Goal: Task Accomplishment & Management: Manage account settings

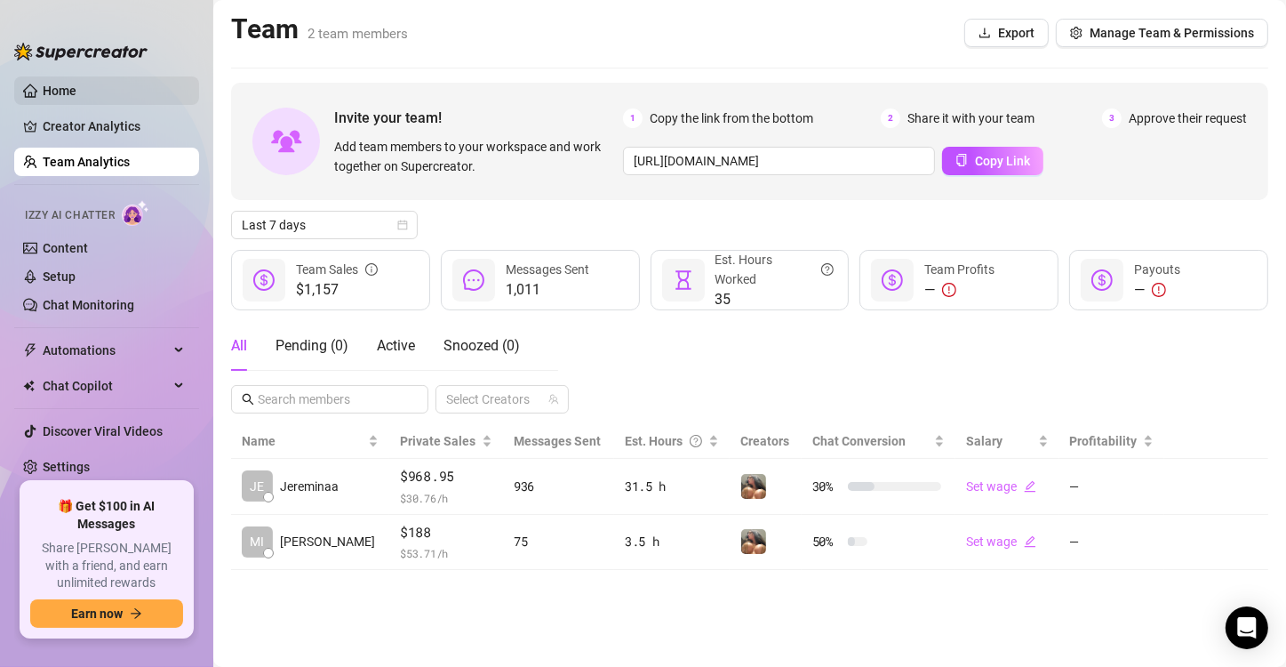
drag, startPoint x: 68, startPoint y: 81, endPoint x: 81, endPoint y: 104, distance: 26.3
click at [68, 84] on link "Home" at bounding box center [60, 91] width 34 height 14
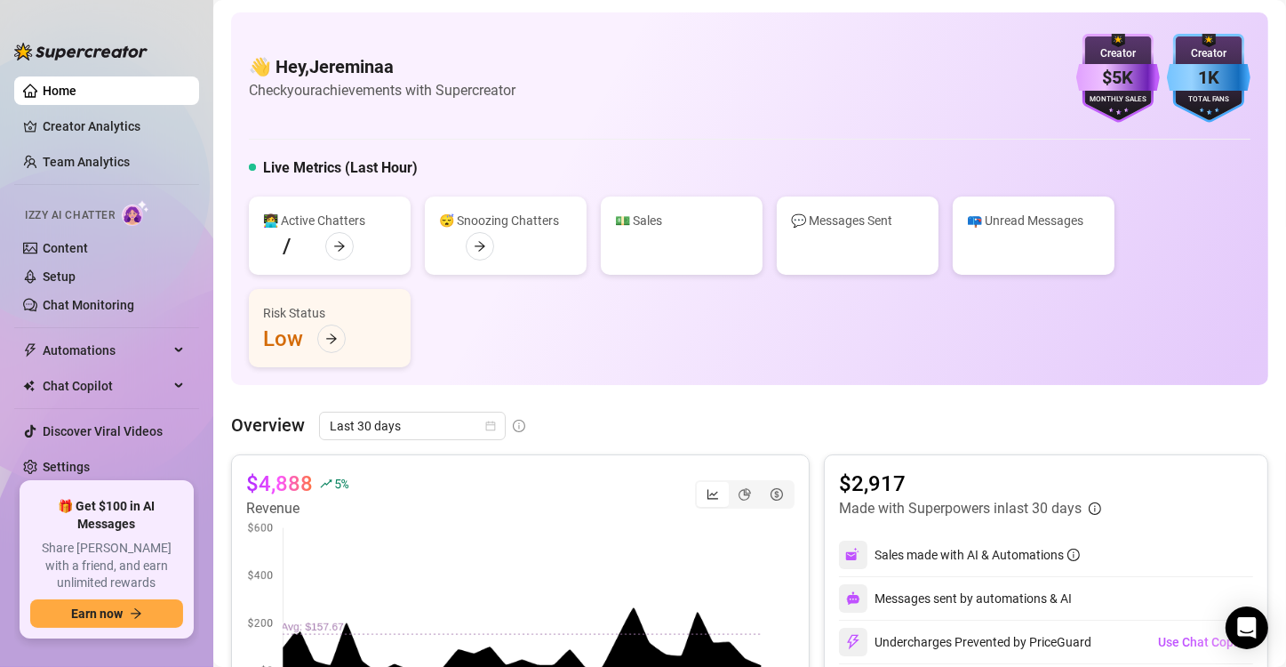
click at [76, 98] on link "Home" at bounding box center [60, 91] width 34 height 14
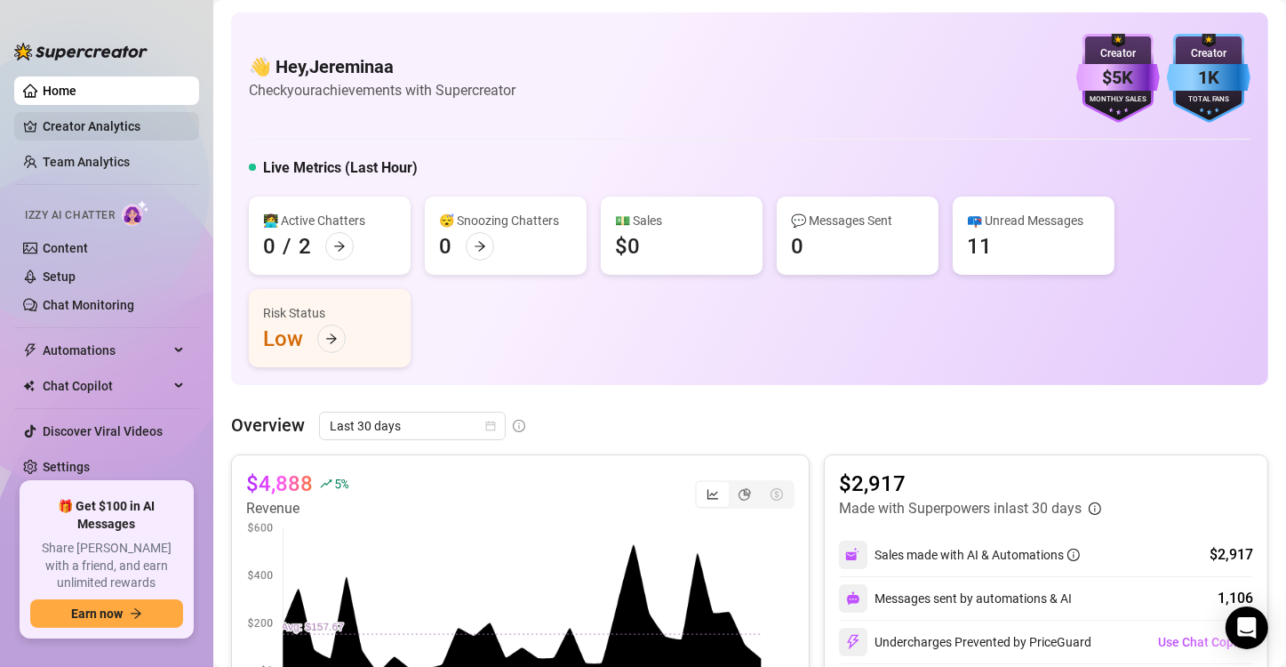
click at [110, 138] on link "Creator Analytics" at bounding box center [114, 126] width 142 height 28
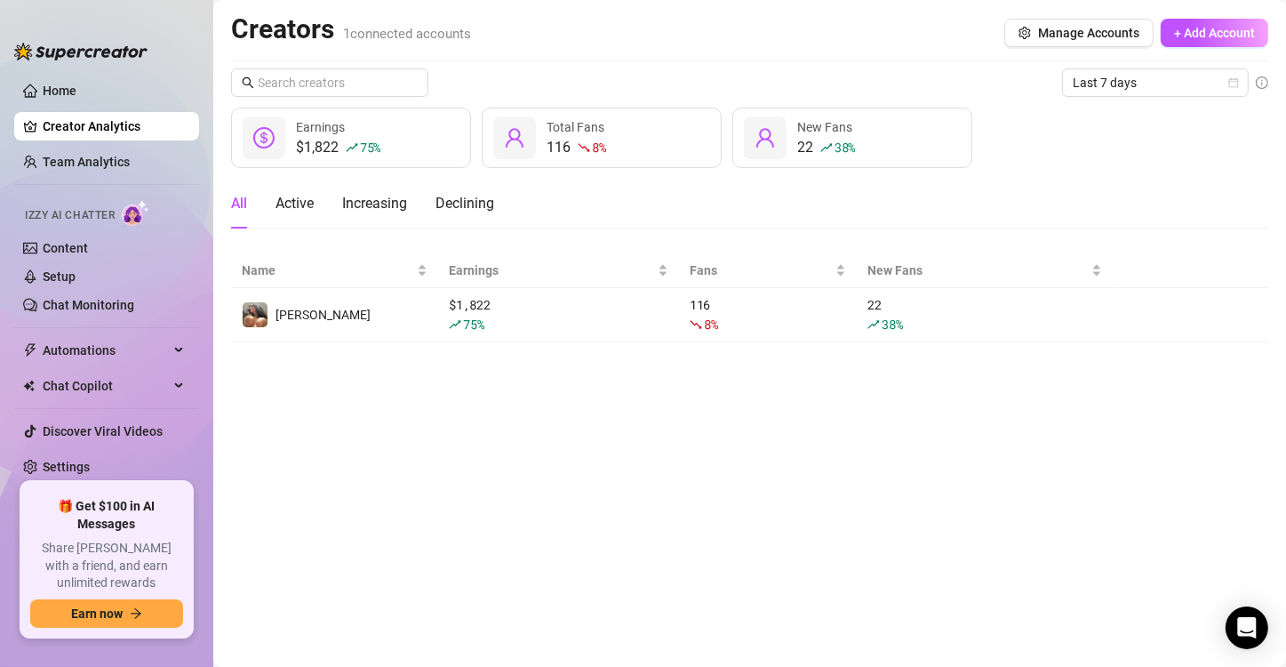
click at [79, 137] on link "Creator Analytics" at bounding box center [114, 126] width 142 height 28
click at [88, 161] on link "Team Analytics" at bounding box center [86, 162] width 87 height 14
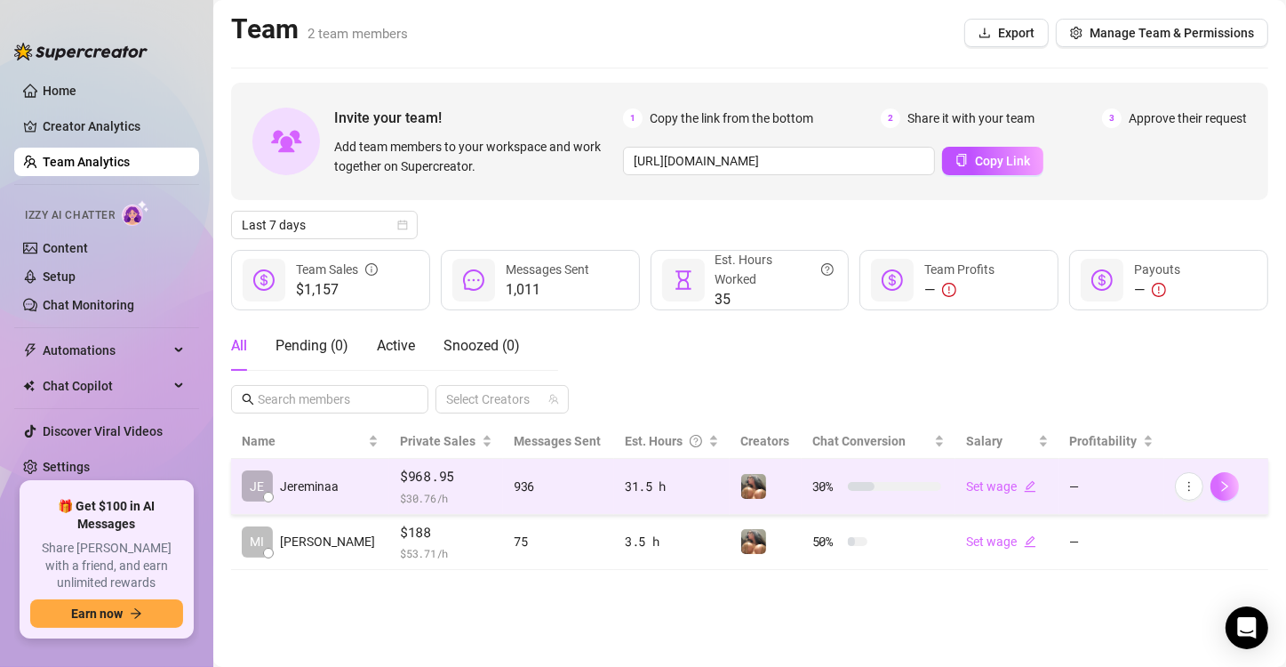
click at [1232, 484] on button "button" at bounding box center [1225, 486] width 28 height 28
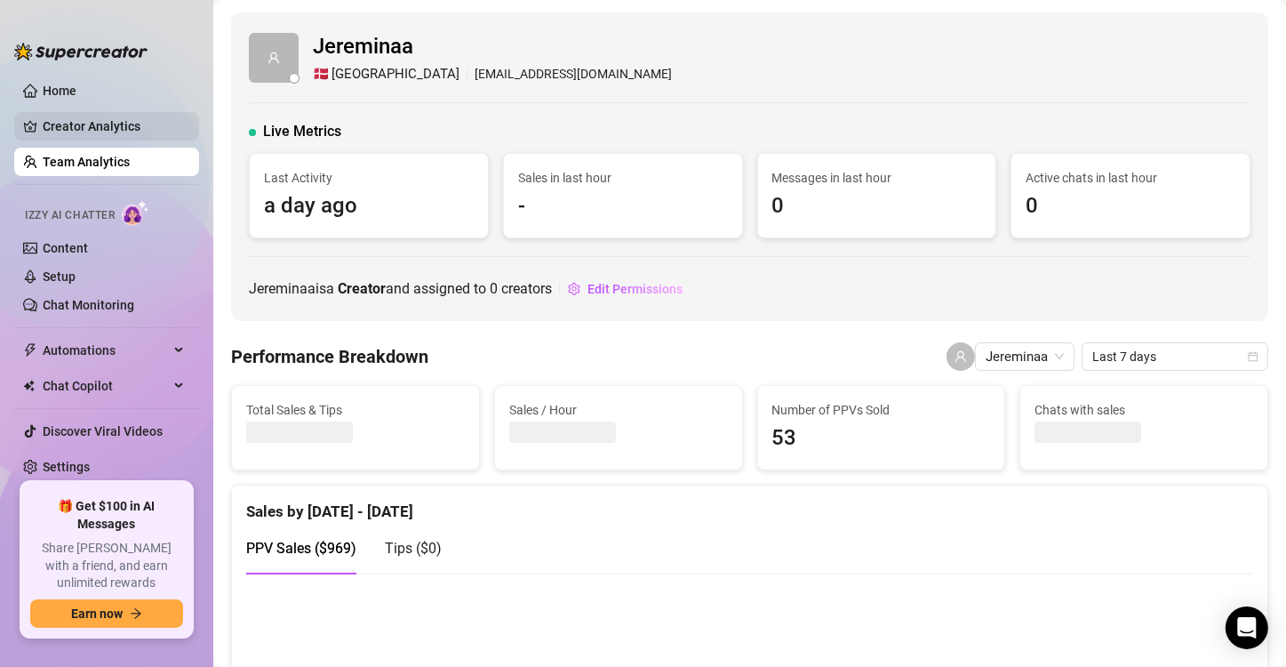
click at [79, 132] on link "Creator Analytics" at bounding box center [114, 126] width 142 height 28
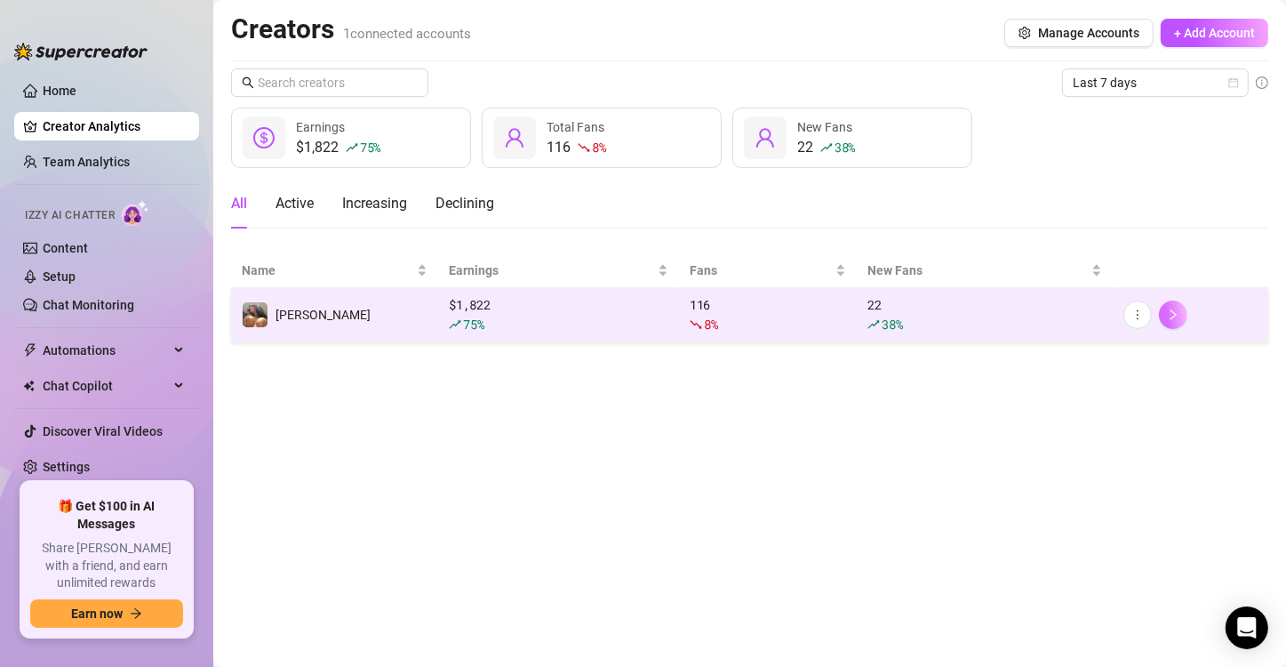
click at [1172, 319] on icon "right" at bounding box center [1173, 314] width 12 height 12
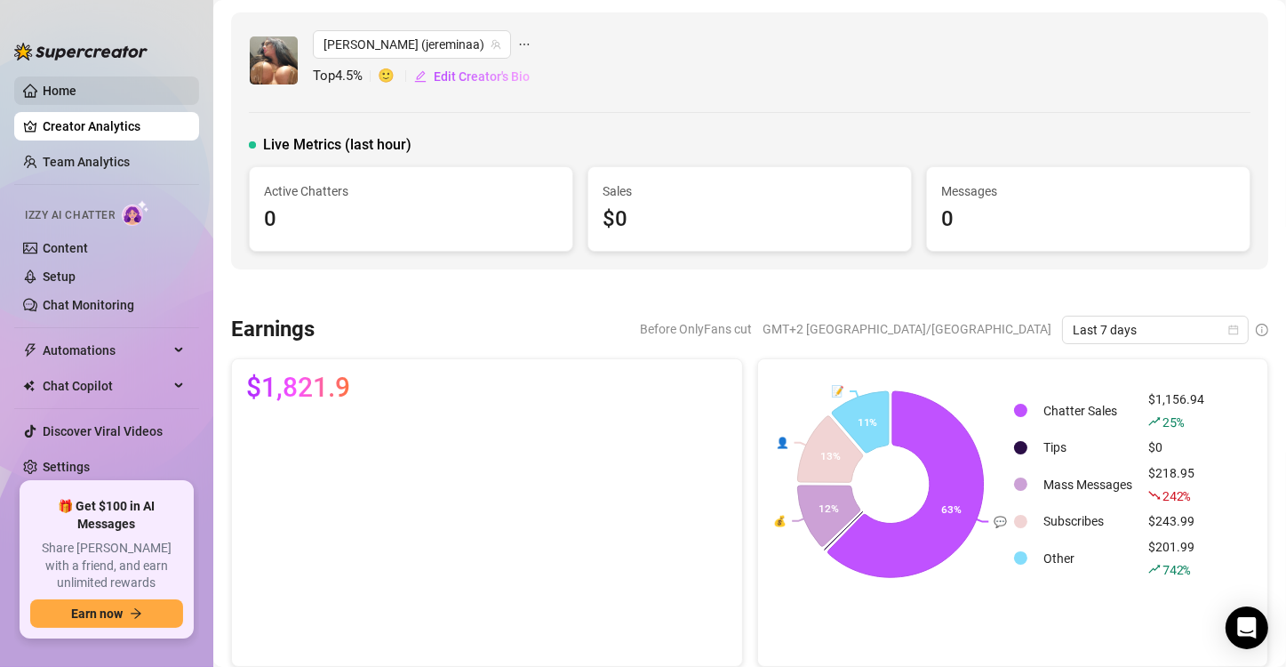
click at [76, 84] on link "Home" at bounding box center [60, 91] width 34 height 14
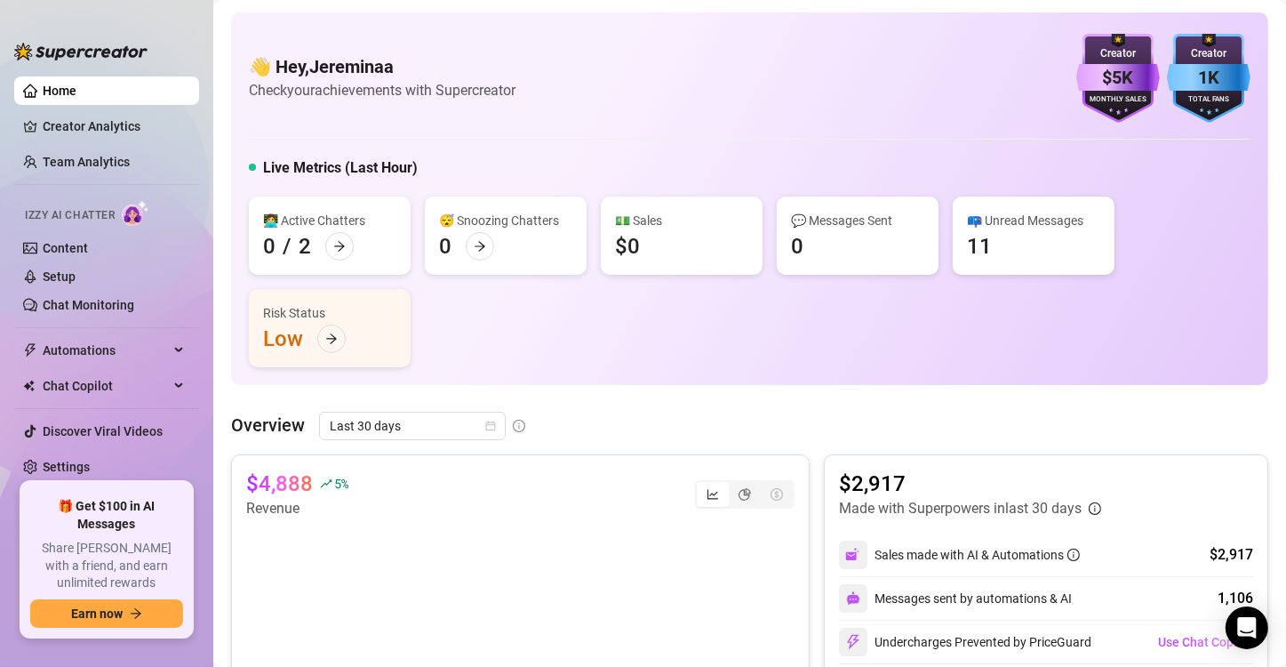
click at [999, 85] on div "👋 Hey, [PERSON_NAME] Check your achievements with Supercreator $5K Creator Mont…" at bounding box center [750, 78] width 1002 height 89
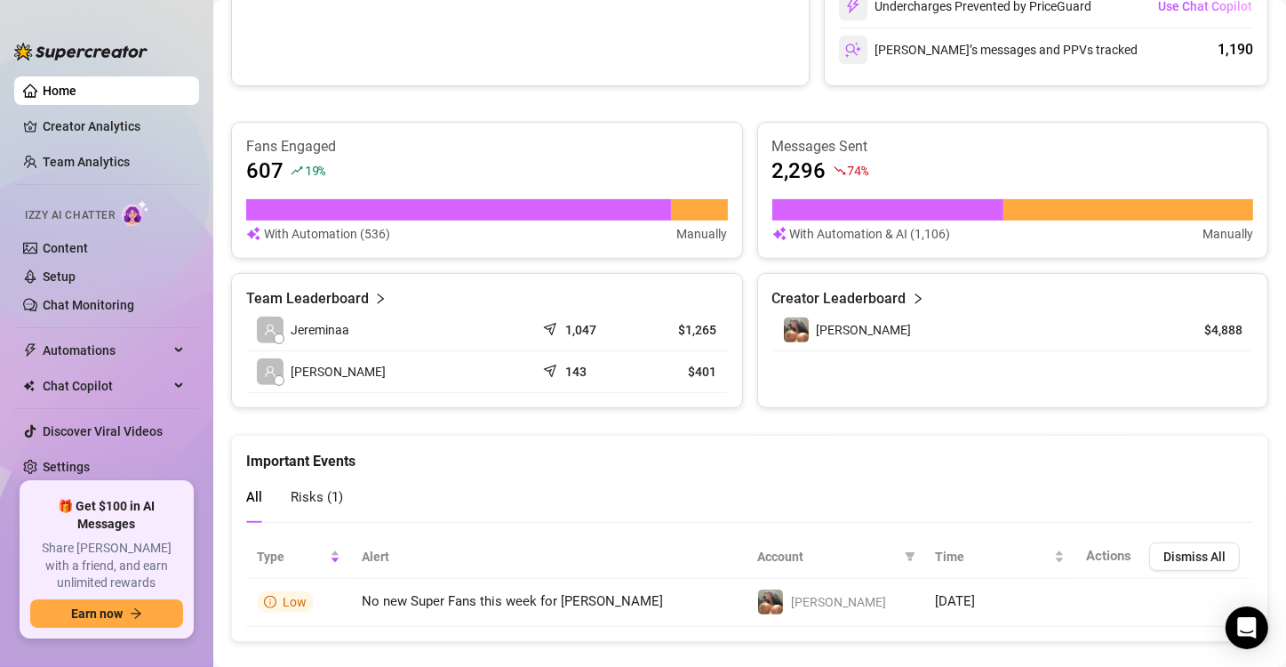
scroll to position [661, 0]
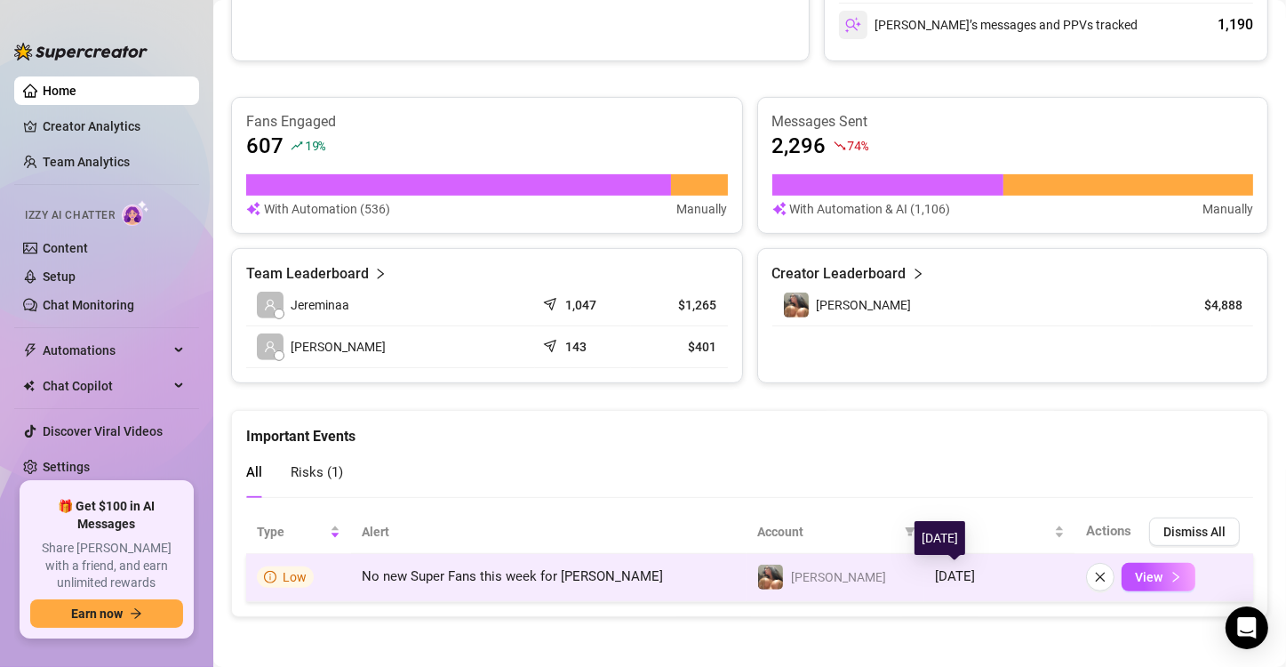
click at [968, 580] on span "[DATE]" at bounding box center [955, 576] width 40 height 16
click at [1147, 570] on span "View" at bounding box center [1149, 577] width 28 height 14
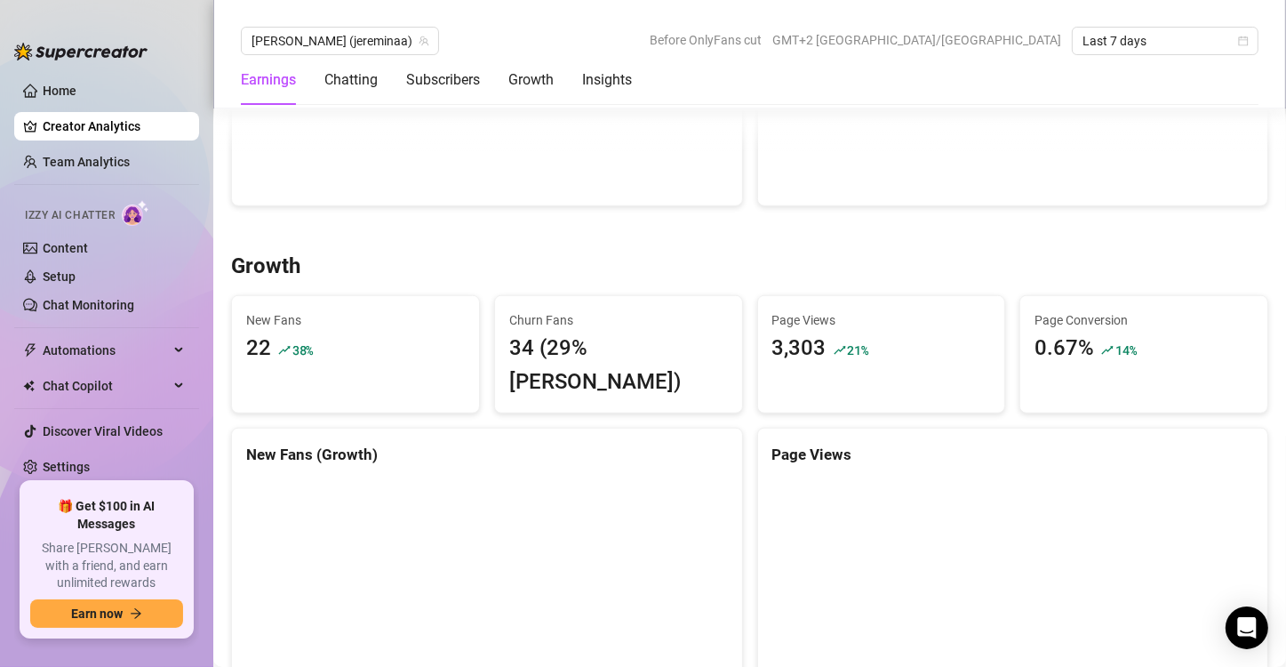
scroll to position [1407, 0]
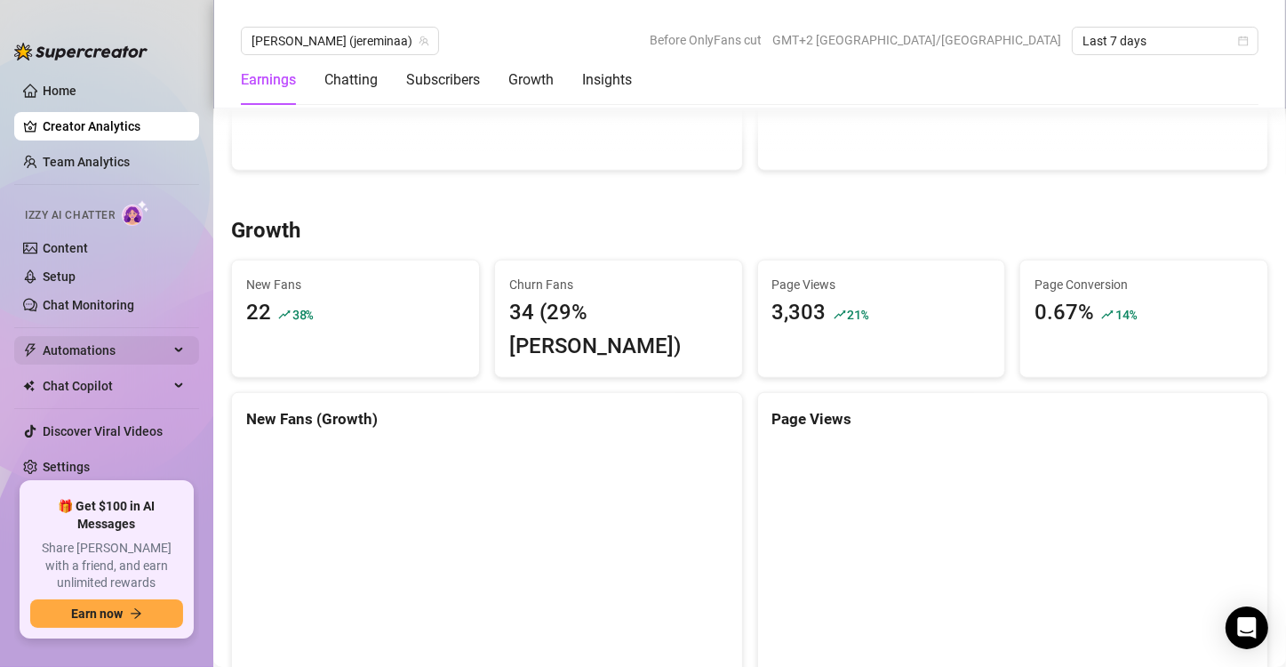
click at [92, 349] on span "Automations" at bounding box center [106, 350] width 126 height 28
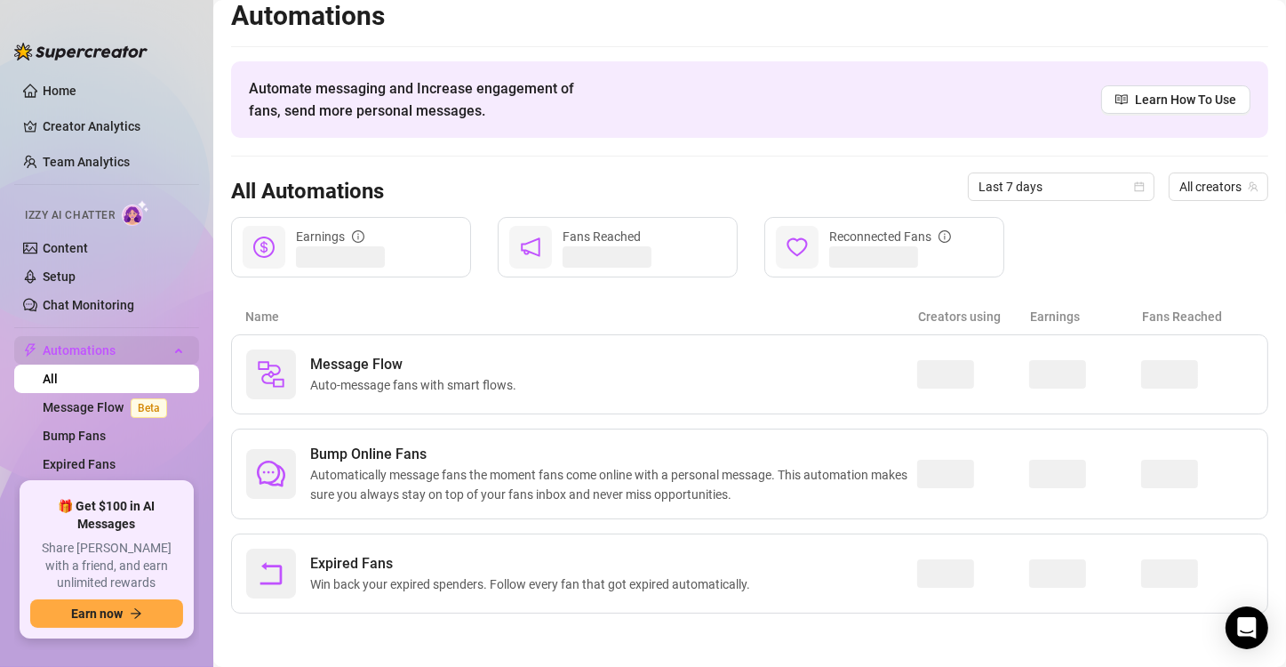
scroll to position [11, 0]
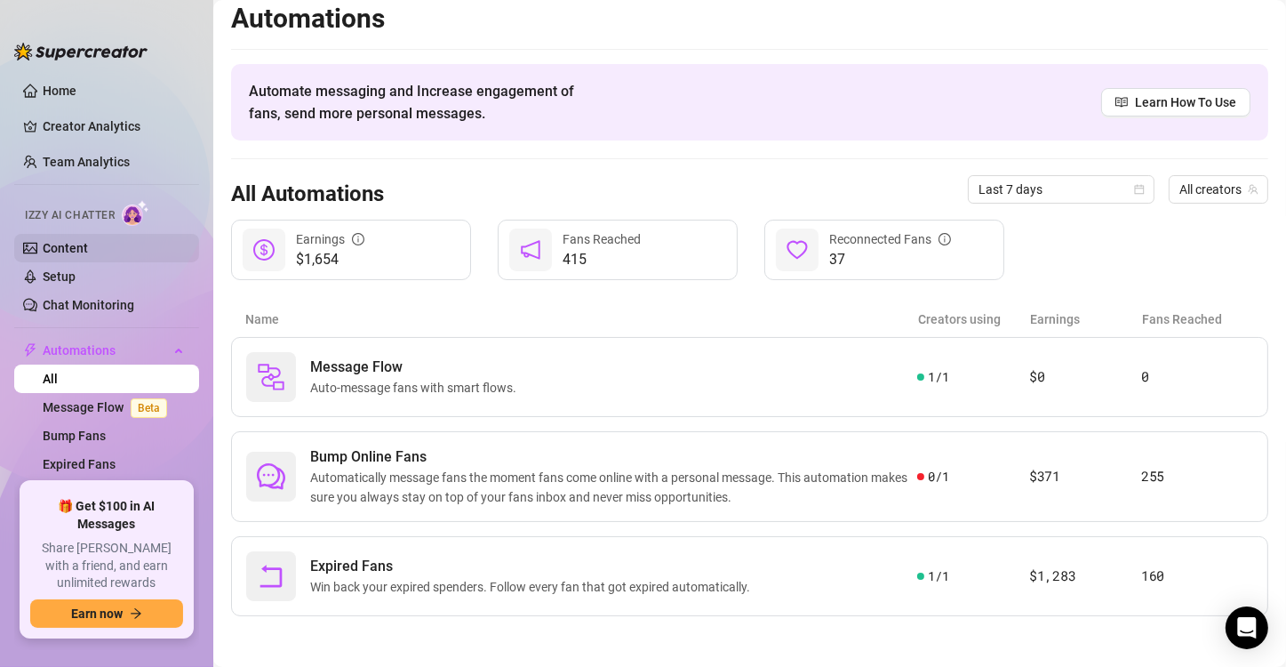
click at [73, 252] on link "Content" at bounding box center [65, 248] width 45 height 14
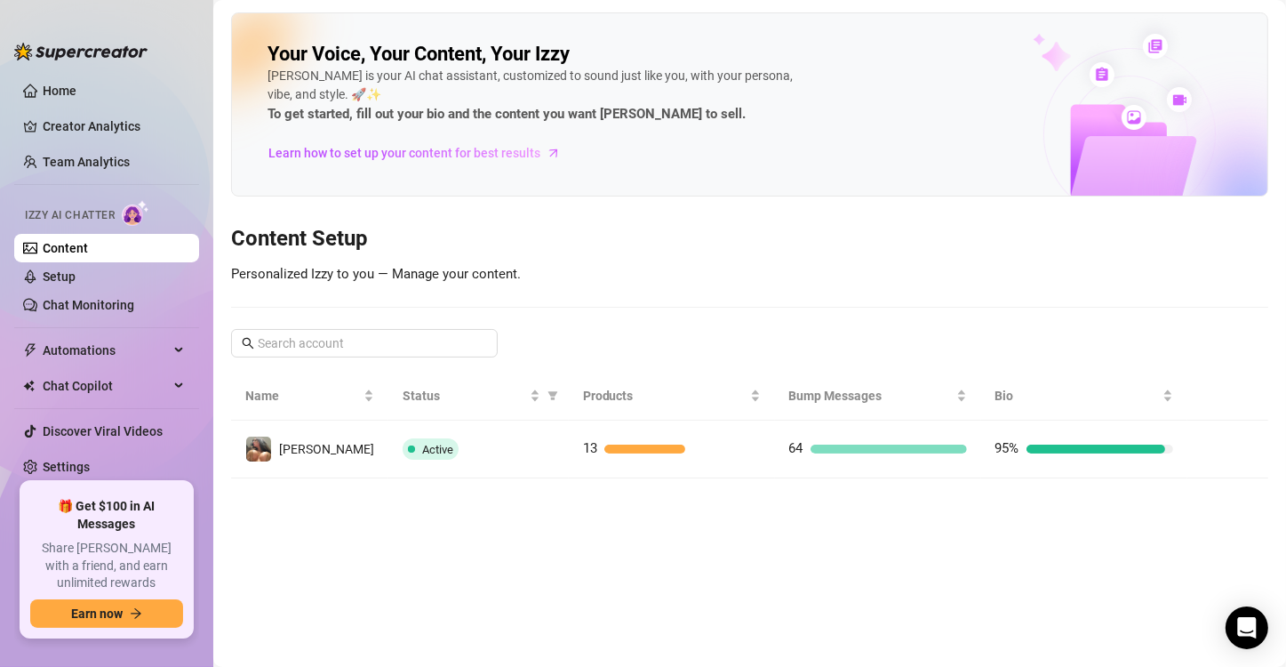
click at [765, 291] on div "Your Voice, Your Content, Your [PERSON_NAME] is your AI chat assistant, customi…" at bounding box center [750, 245] width 1038 height 466
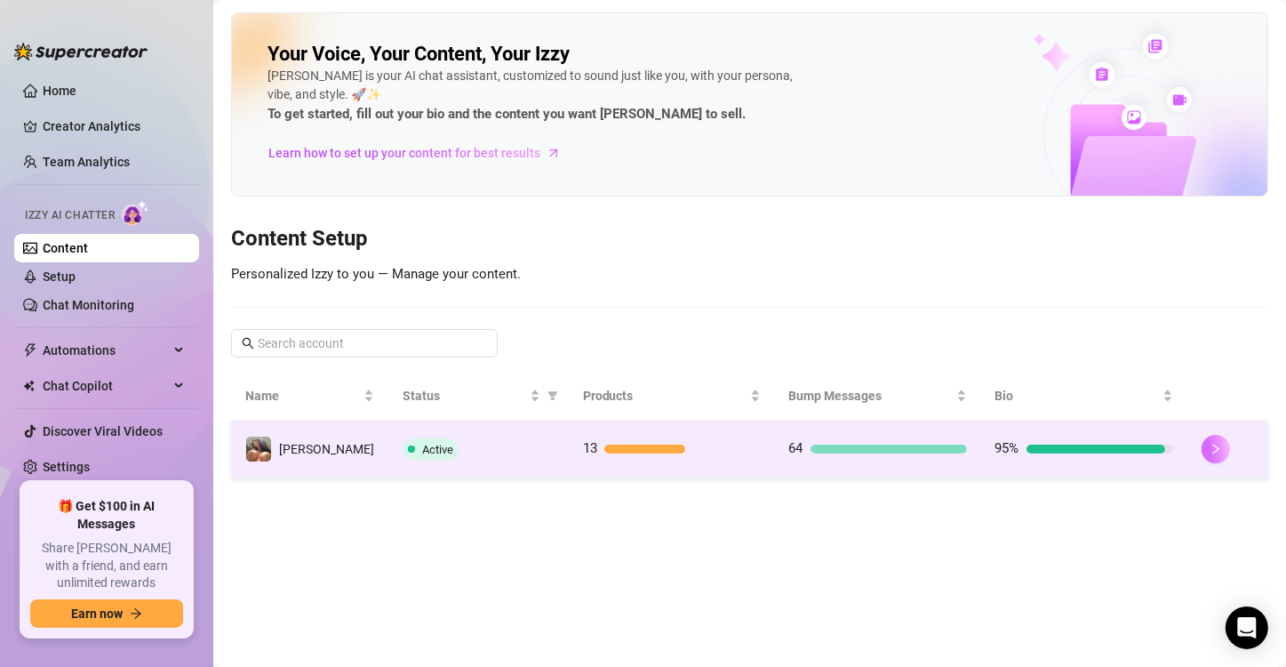
click at [1213, 445] on icon "right" at bounding box center [1216, 449] width 6 height 11
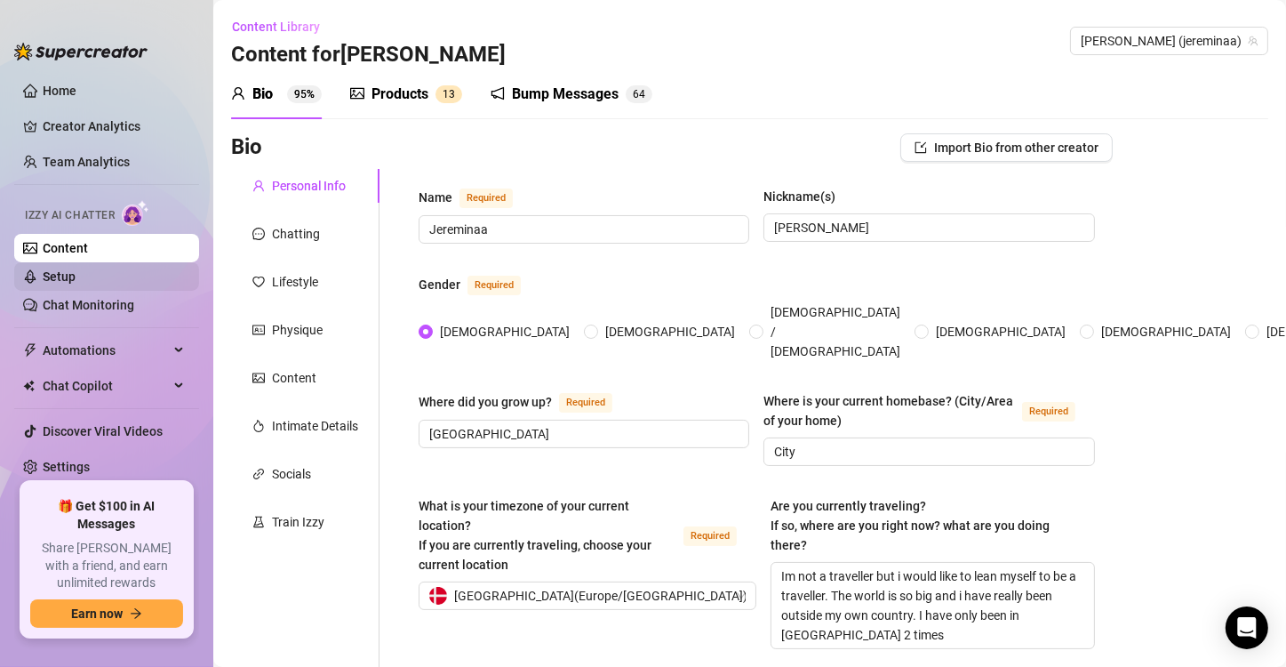
click at [56, 277] on link "Setup" at bounding box center [59, 276] width 33 height 14
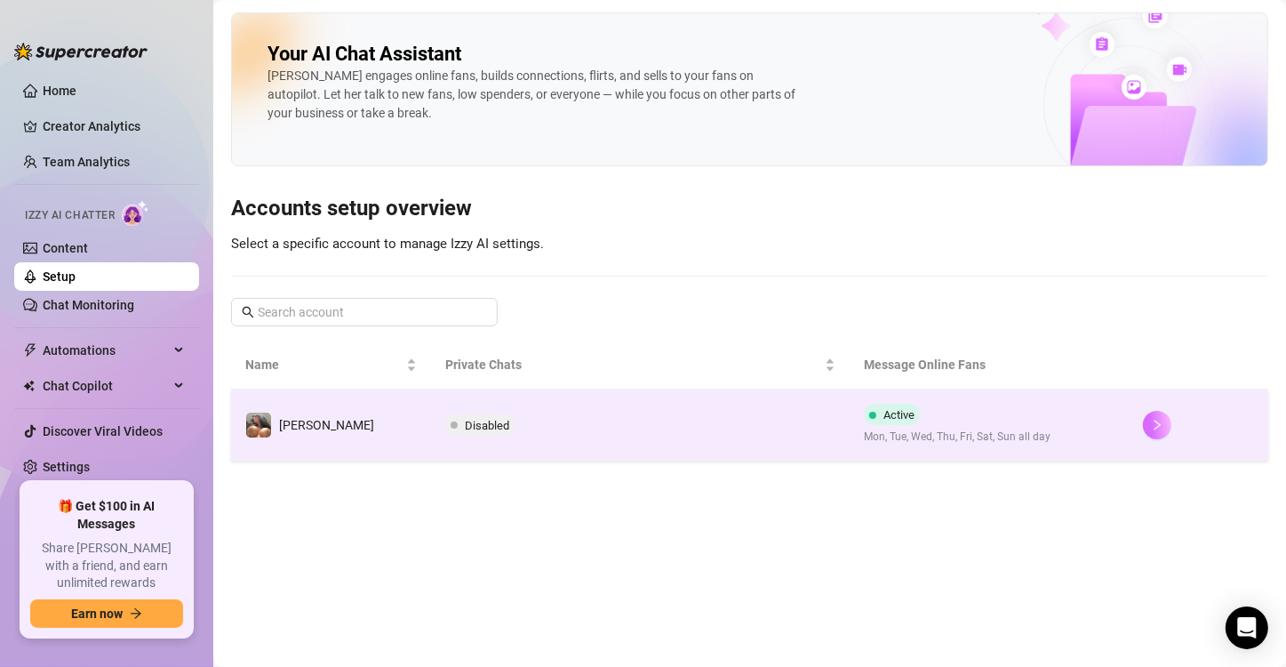
click at [1155, 427] on icon "right" at bounding box center [1157, 425] width 12 height 12
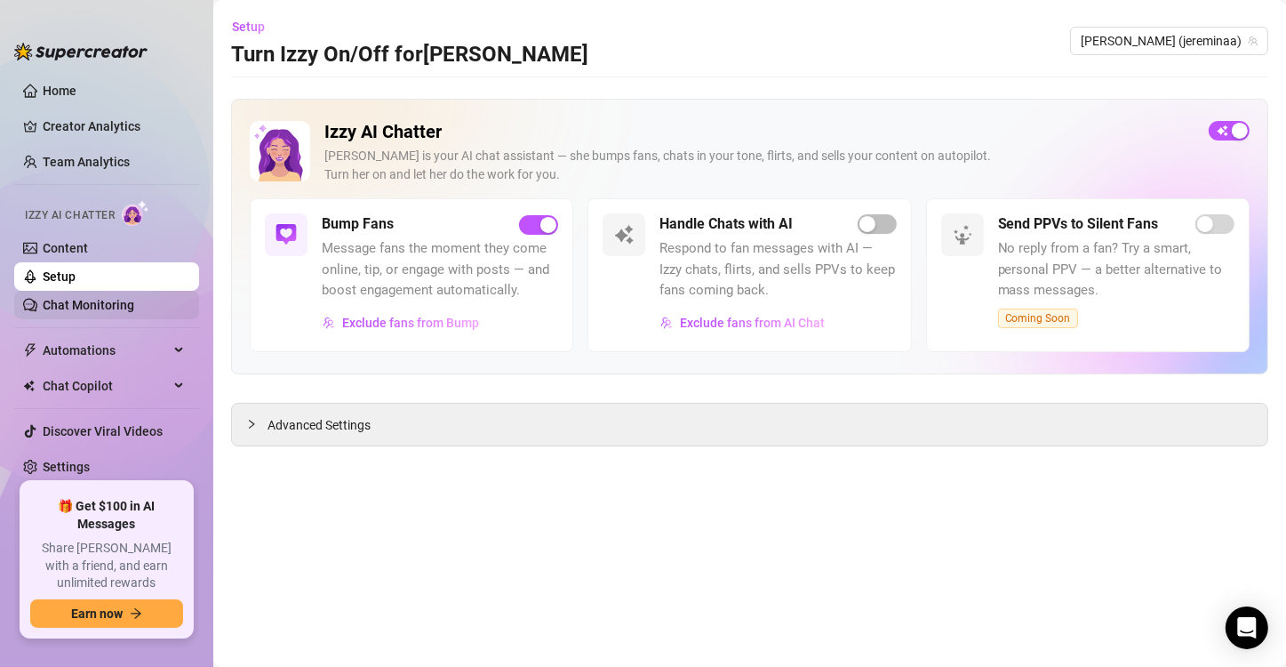
click at [55, 305] on link "Chat Monitoring" at bounding box center [89, 305] width 92 height 14
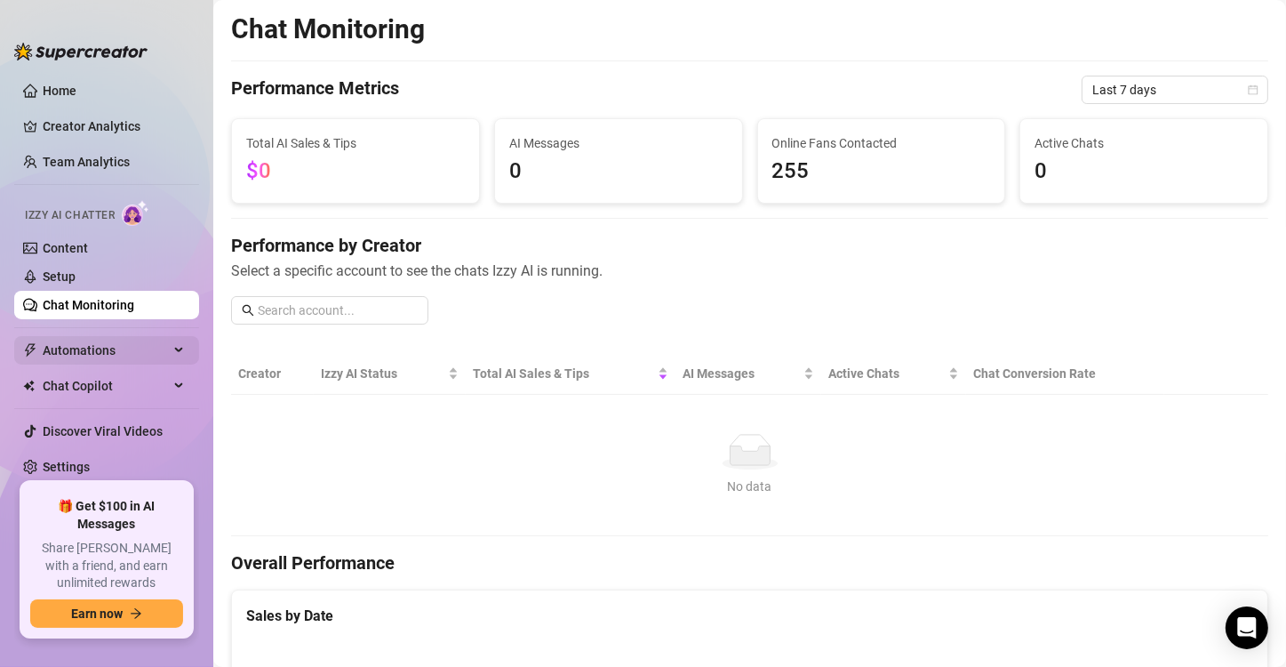
click at [86, 343] on span "Automations" at bounding box center [106, 350] width 126 height 28
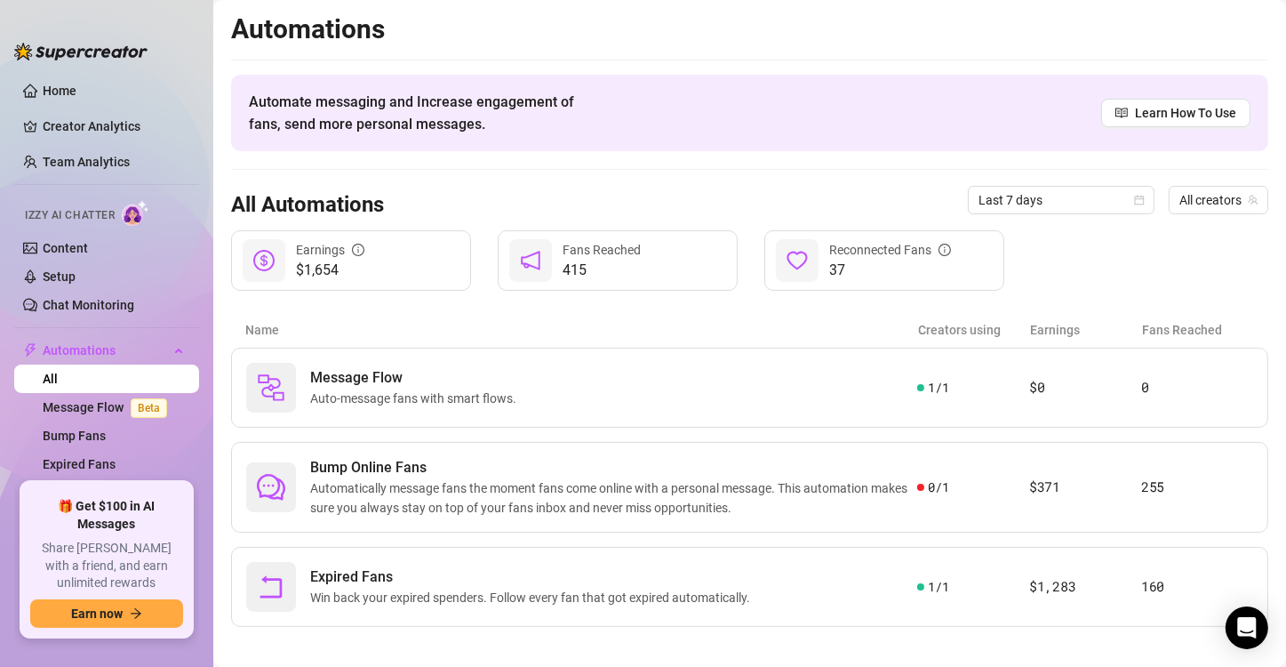
click at [564, 260] on span "415" at bounding box center [602, 270] width 78 height 21
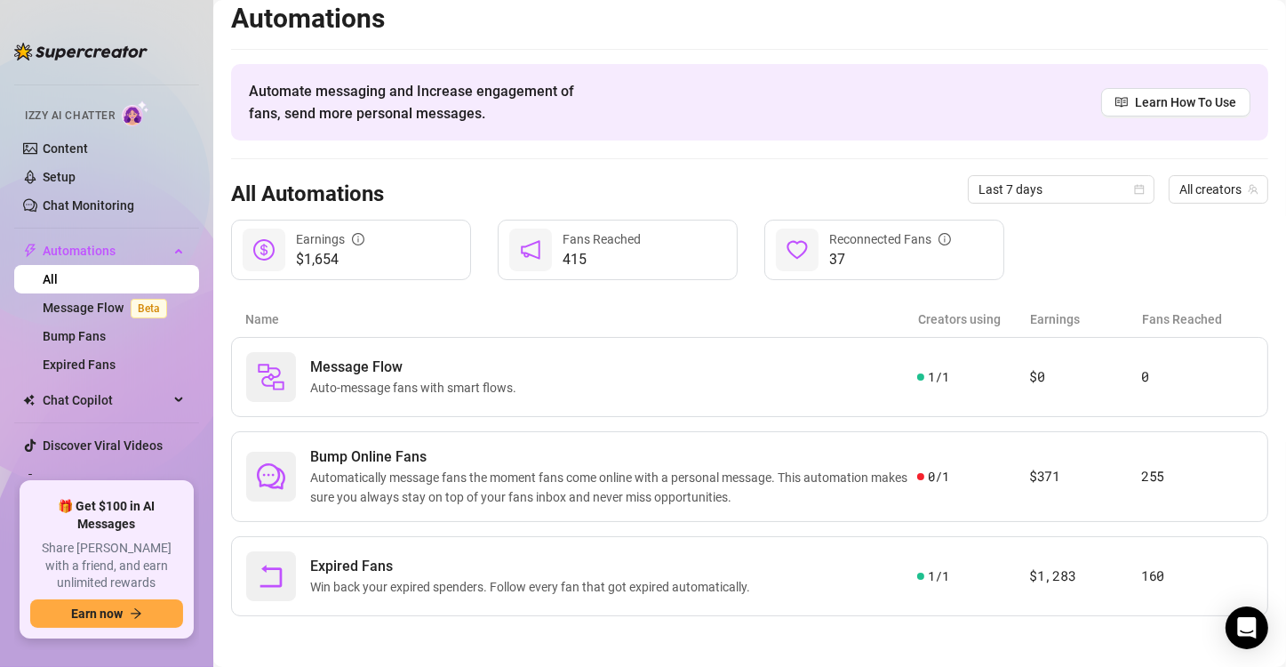
scroll to position [108, 0]
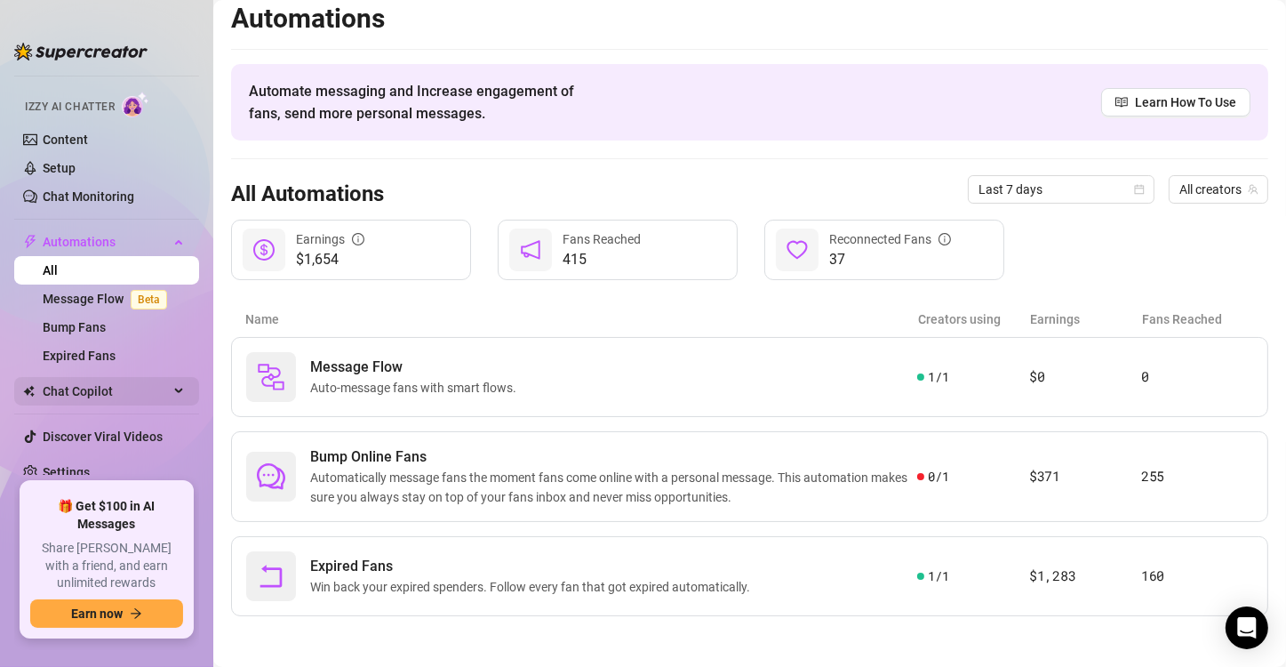
click at [99, 395] on span "Chat Copilot" at bounding box center [106, 391] width 126 height 28
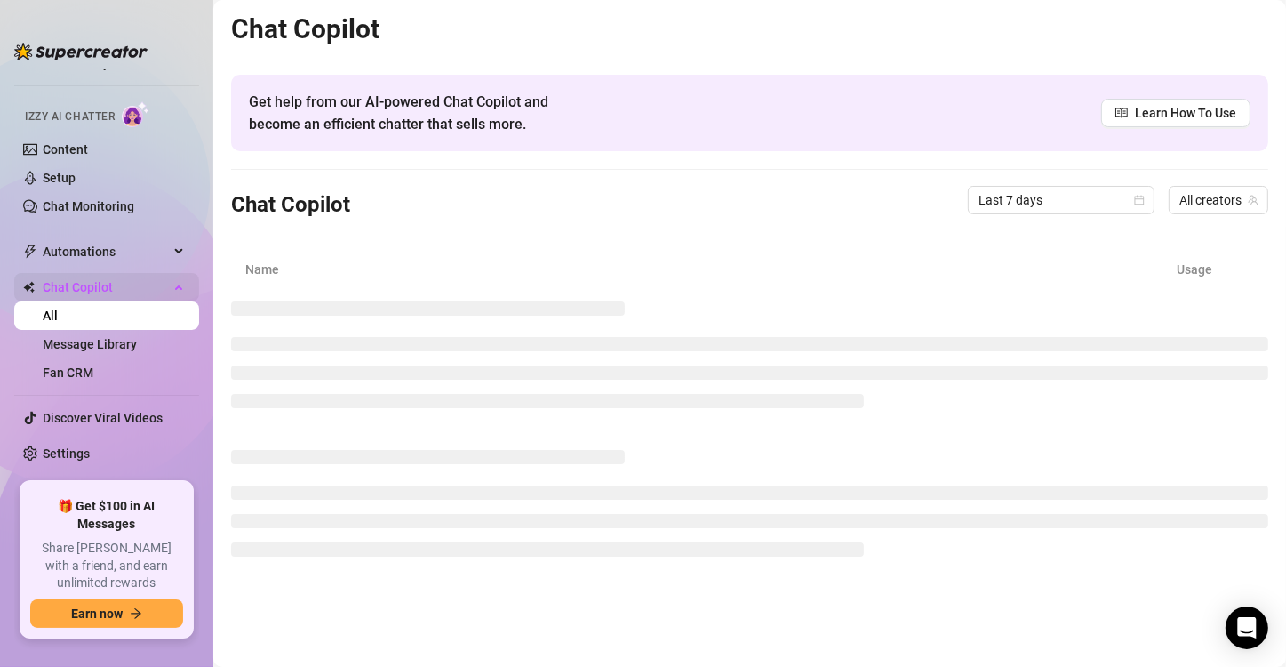
scroll to position [80, 0]
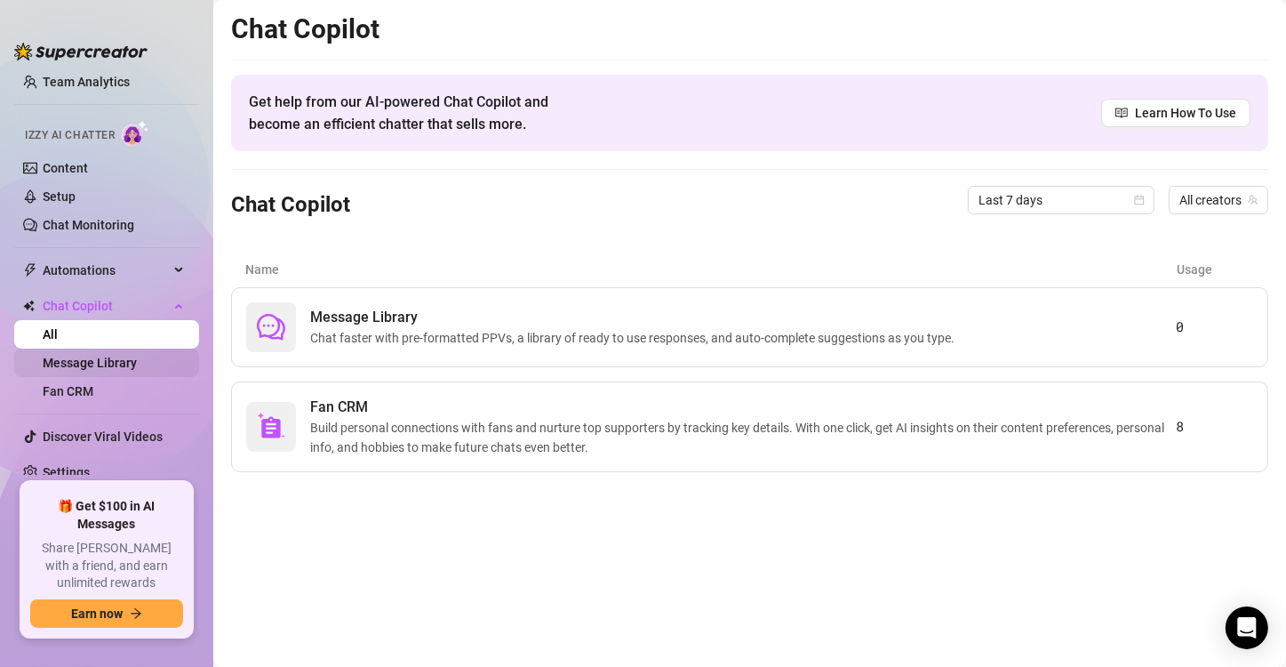
click at [132, 365] on link "Message Library" at bounding box center [90, 363] width 94 height 14
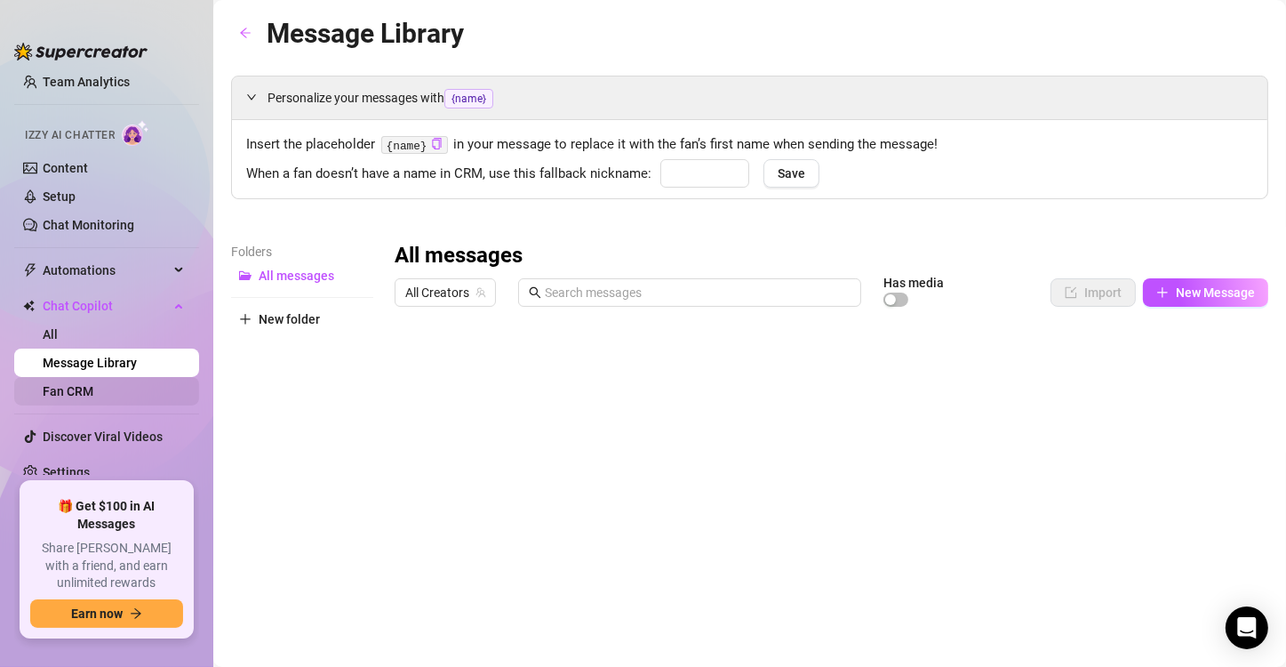
type input "babe"
click at [93, 386] on link "Fan CRM" at bounding box center [68, 391] width 51 height 14
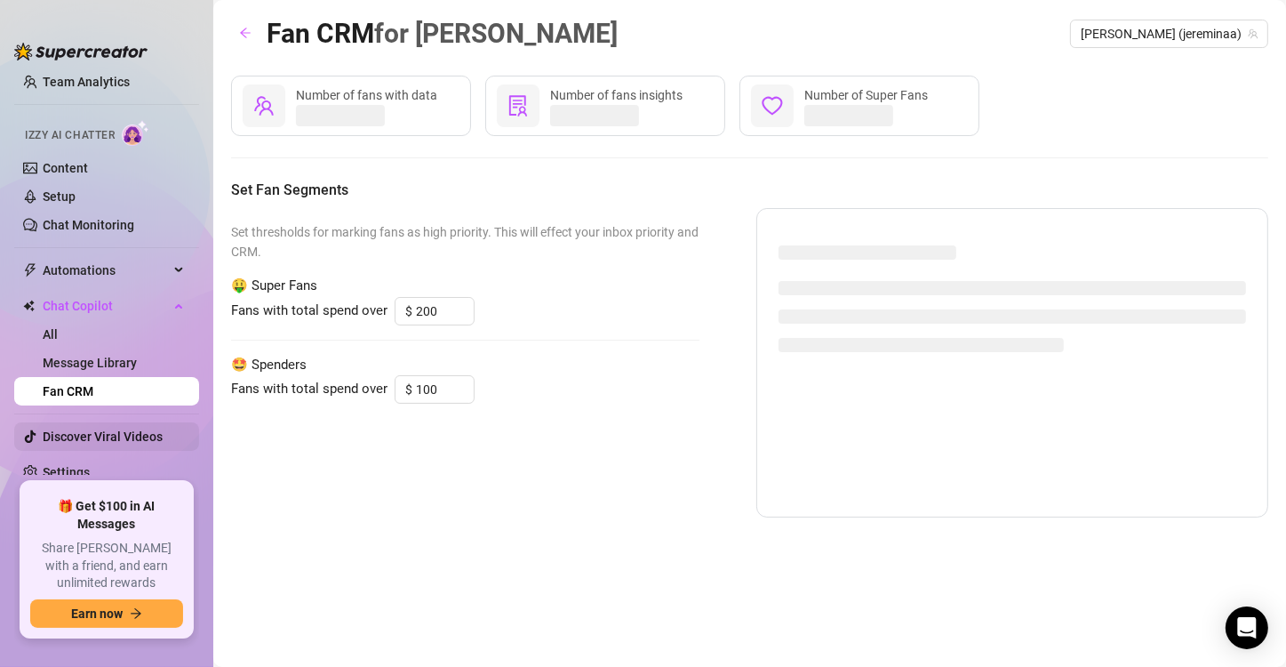
click at [116, 429] on link "Discover Viral Videos" at bounding box center [103, 436] width 120 height 14
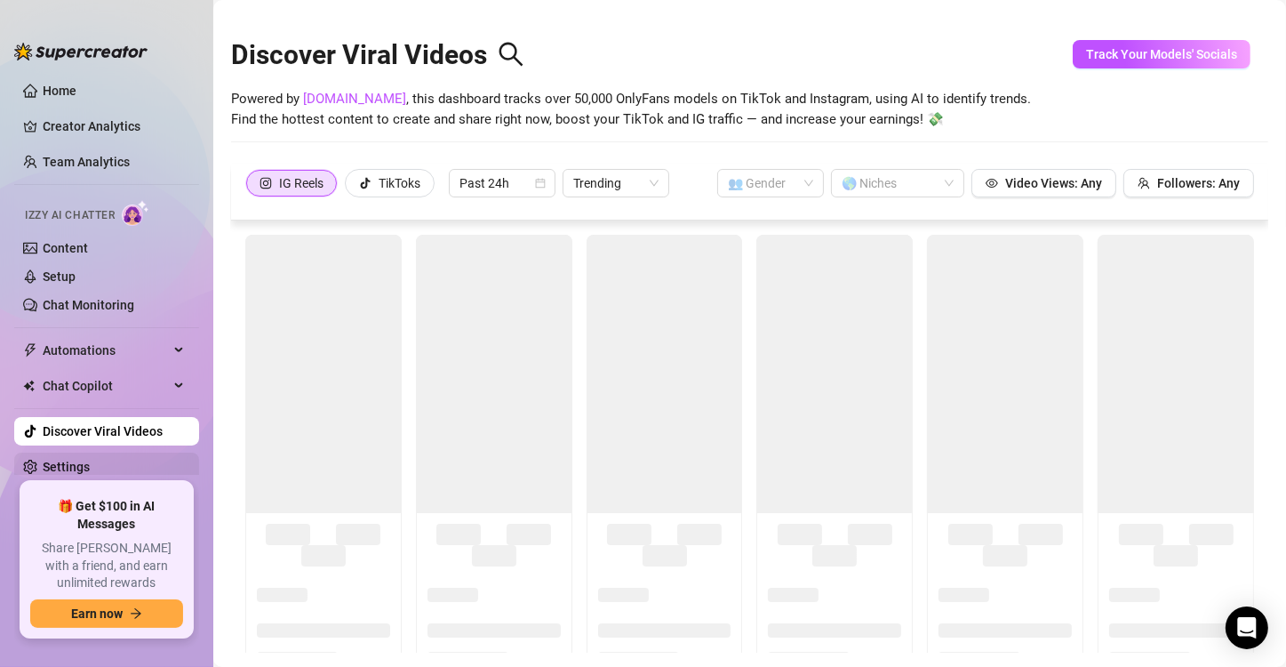
click at [63, 466] on link "Settings" at bounding box center [66, 467] width 47 height 14
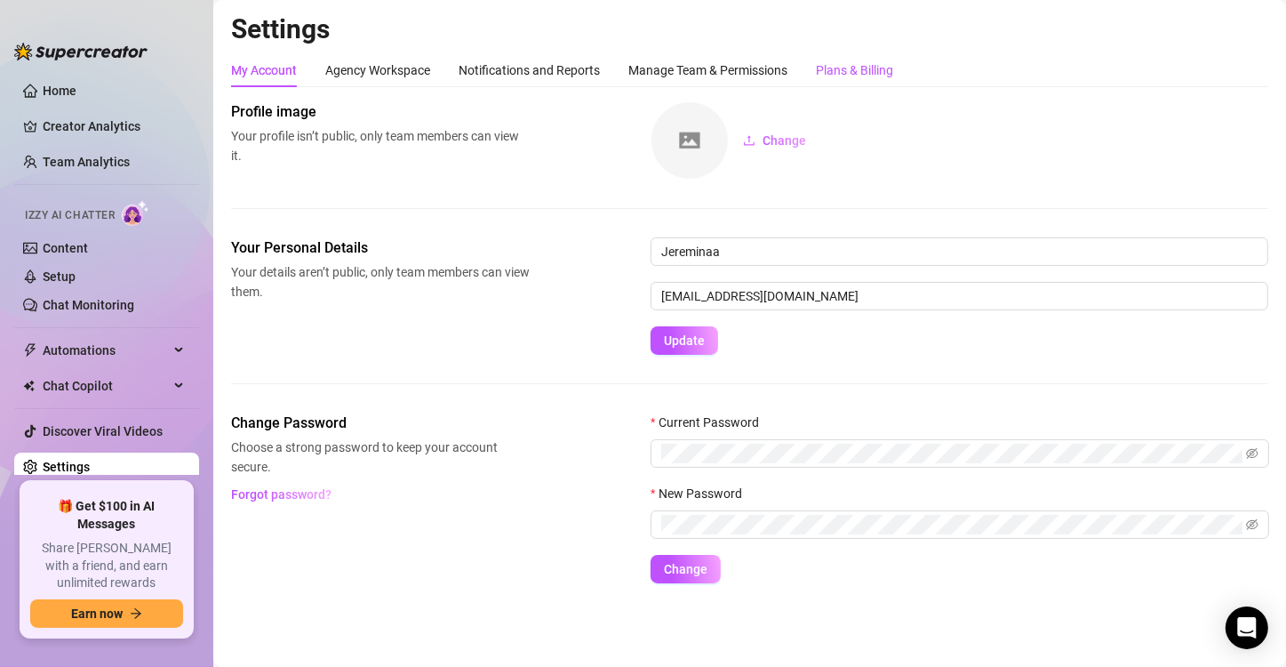
click at [836, 71] on div "Plans & Billing" at bounding box center [854, 70] width 77 height 20
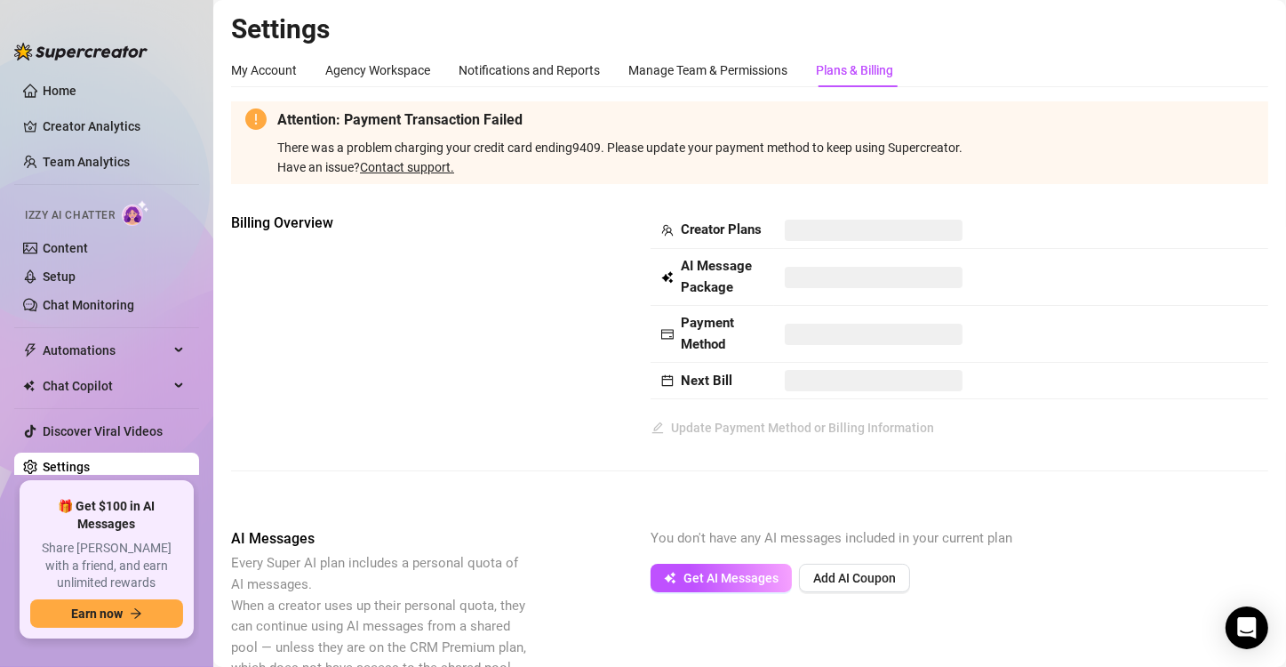
click at [536, 332] on div "Billing Overview Creator Plans AI Message Package Payment Method Next Bill Upda…" at bounding box center [750, 326] width 1038 height 229
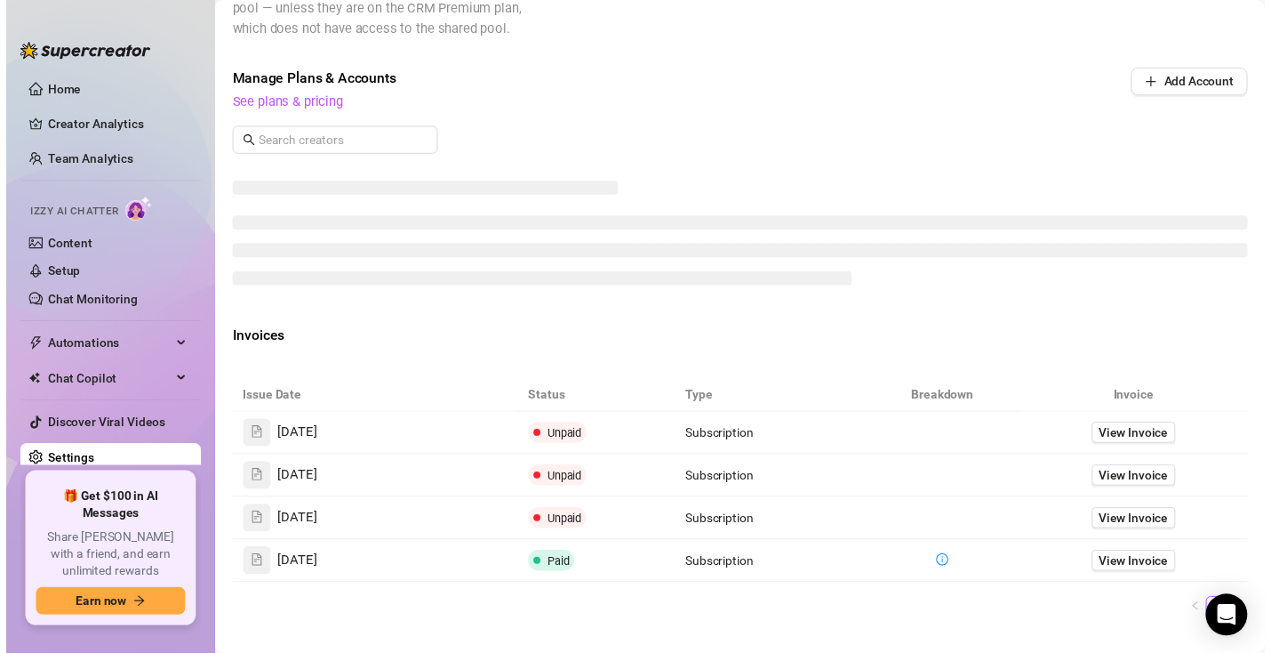
scroll to position [640, 0]
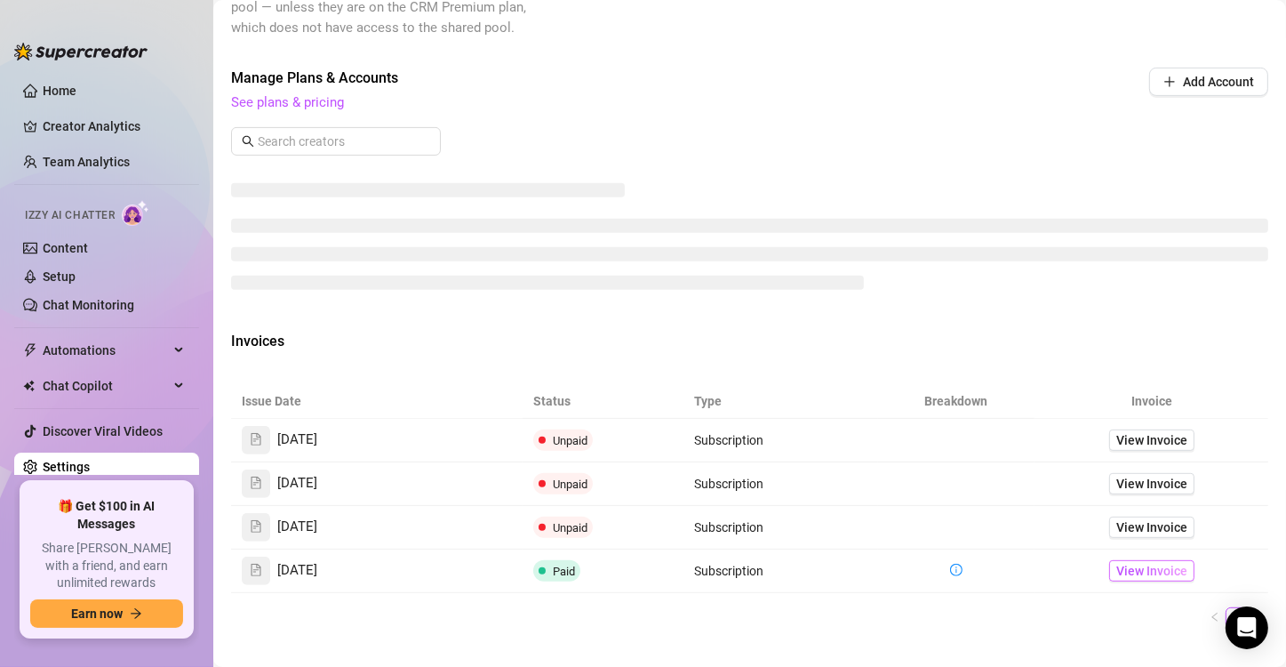
click at [1136, 581] on span "View Invoice" at bounding box center [1152, 571] width 71 height 20
click at [1125, 450] on span "View Invoice" at bounding box center [1152, 440] width 71 height 20
click at [1126, 537] on span "View Invoice" at bounding box center [1152, 527] width 71 height 20
click at [1123, 581] on span "View Invoice" at bounding box center [1152, 571] width 71 height 20
click at [1255, 618] on icon "Open Intercom Messenger" at bounding box center [1247, 627] width 23 height 23
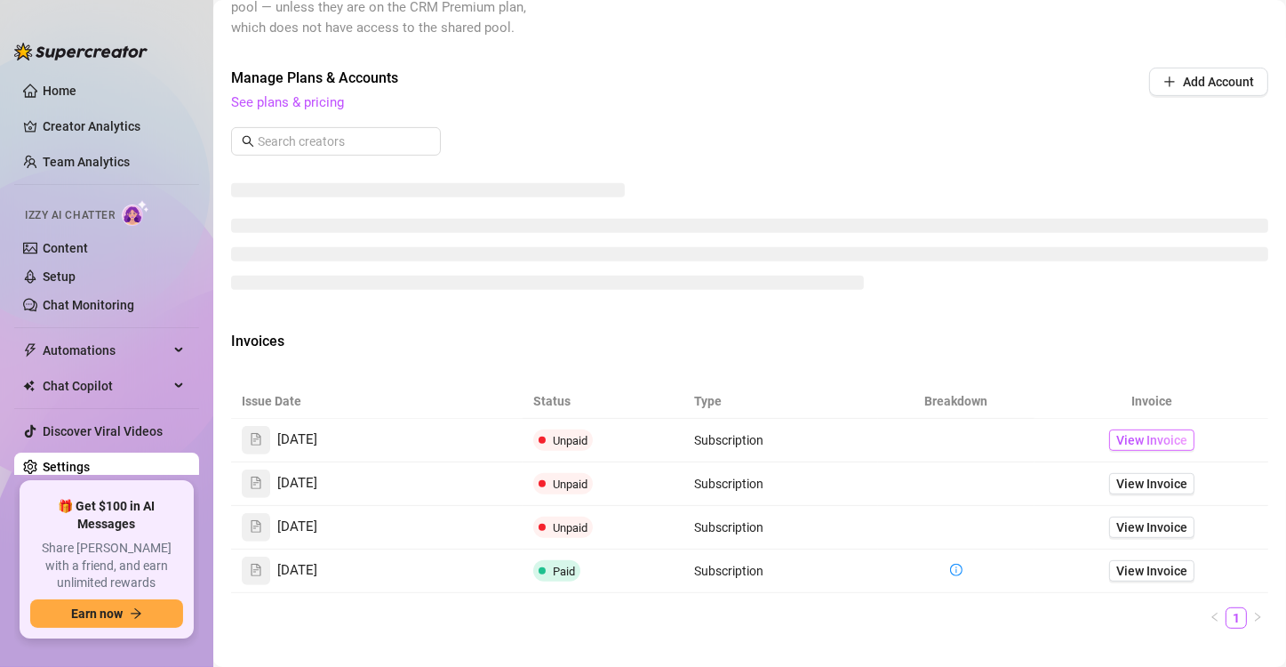
click at [1138, 450] on span "View Invoice" at bounding box center [1152, 440] width 71 height 20
click at [1158, 581] on span "View Invoice" at bounding box center [1152, 571] width 71 height 20
click at [673, 625] on ul "1" at bounding box center [750, 617] width 1038 height 21
click at [252, 445] on icon "file-text" at bounding box center [256, 439] width 12 height 12
